Goal: Navigation & Orientation: Find specific page/section

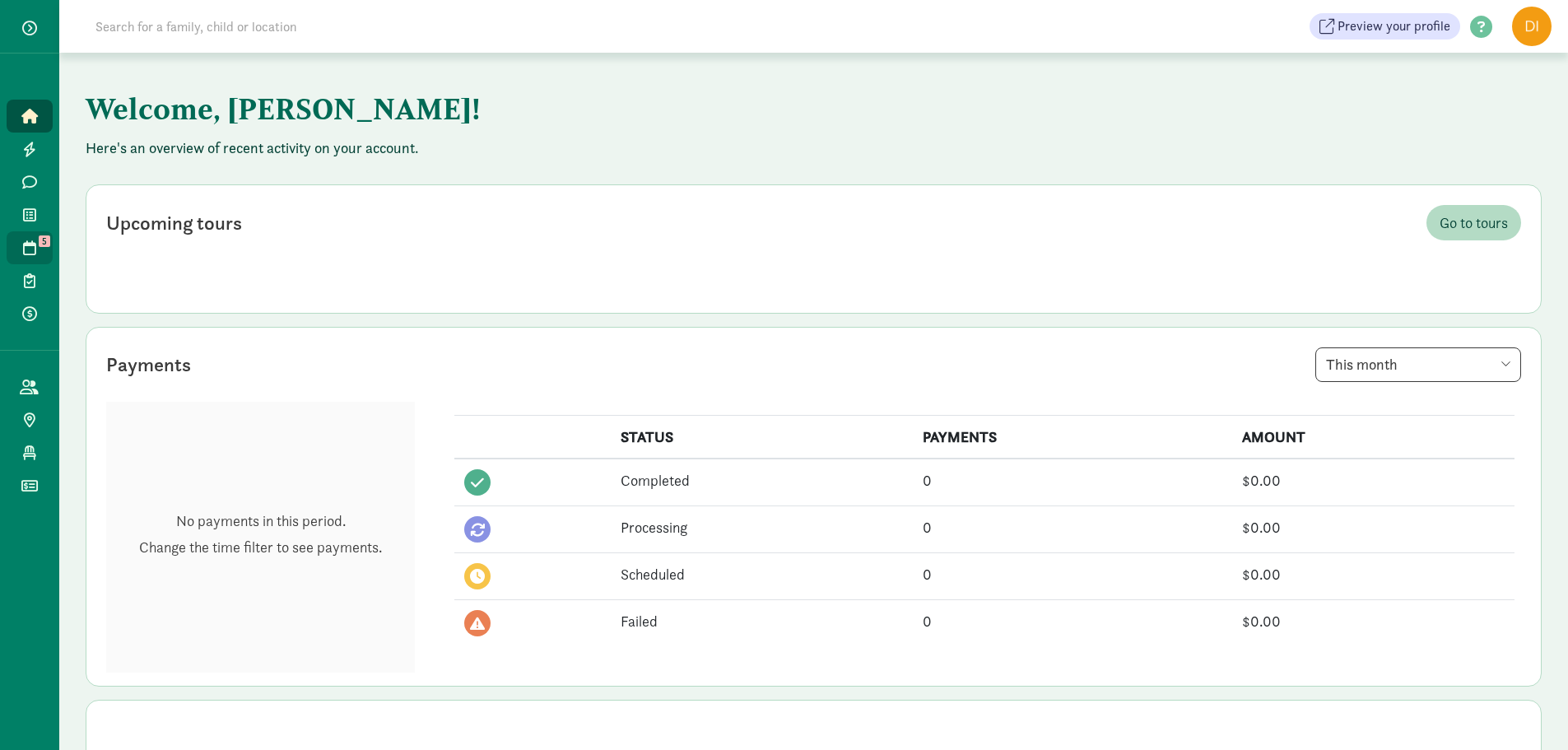
click at [30, 252] on icon at bounding box center [29, 247] width 13 height 15
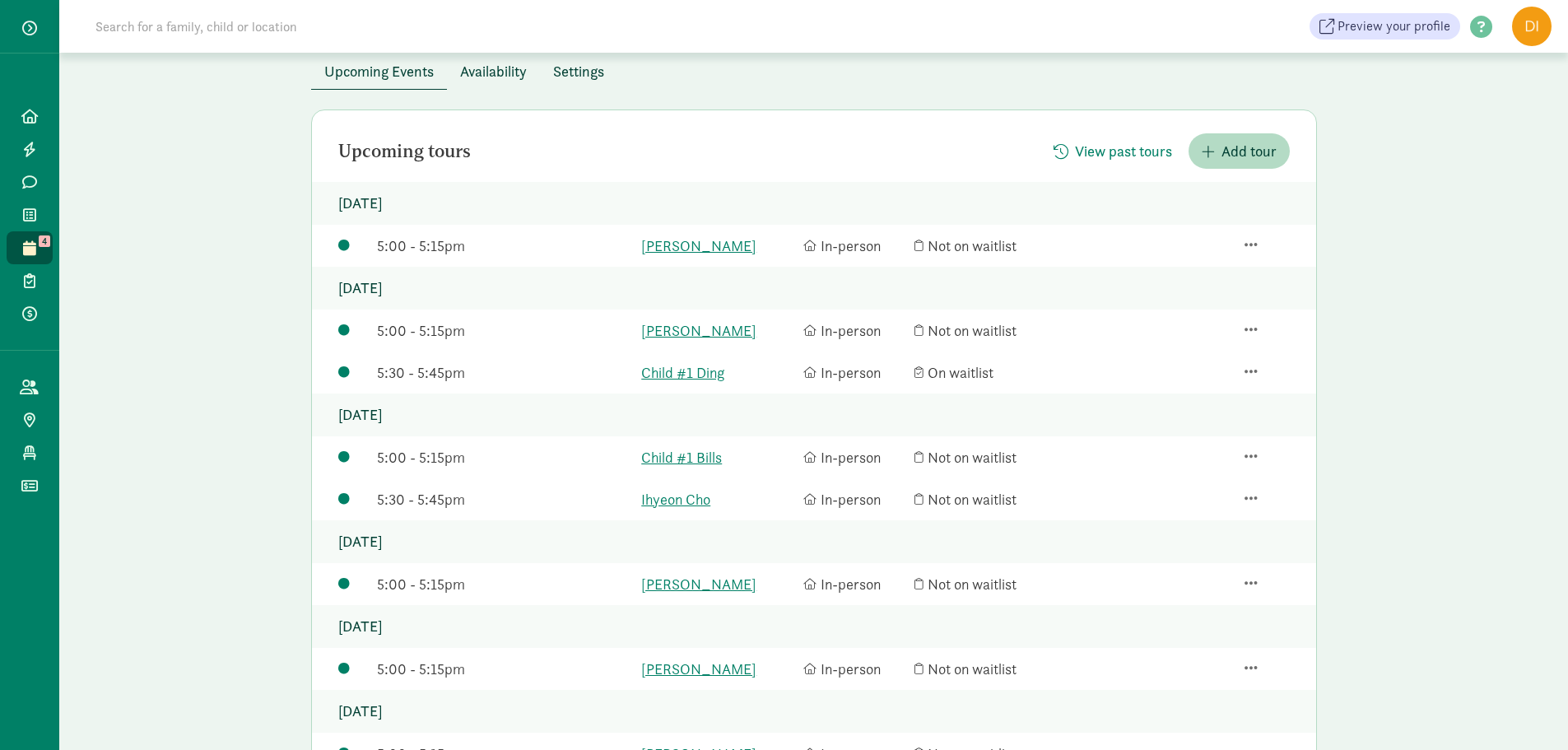
scroll to position [83, 0]
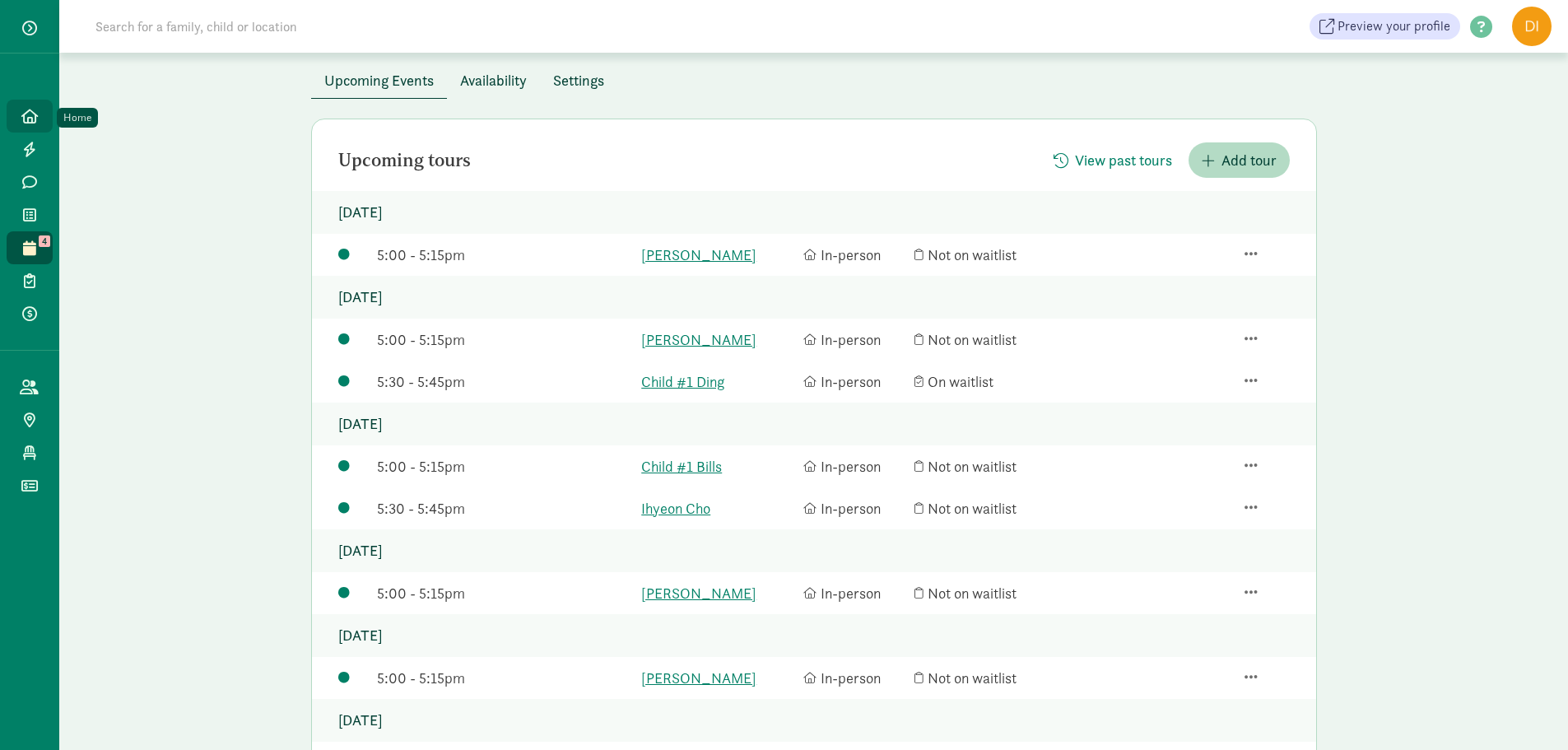
click at [33, 120] on icon at bounding box center [30, 115] width 17 height 15
